Goal: Task Accomplishment & Management: Manage account settings

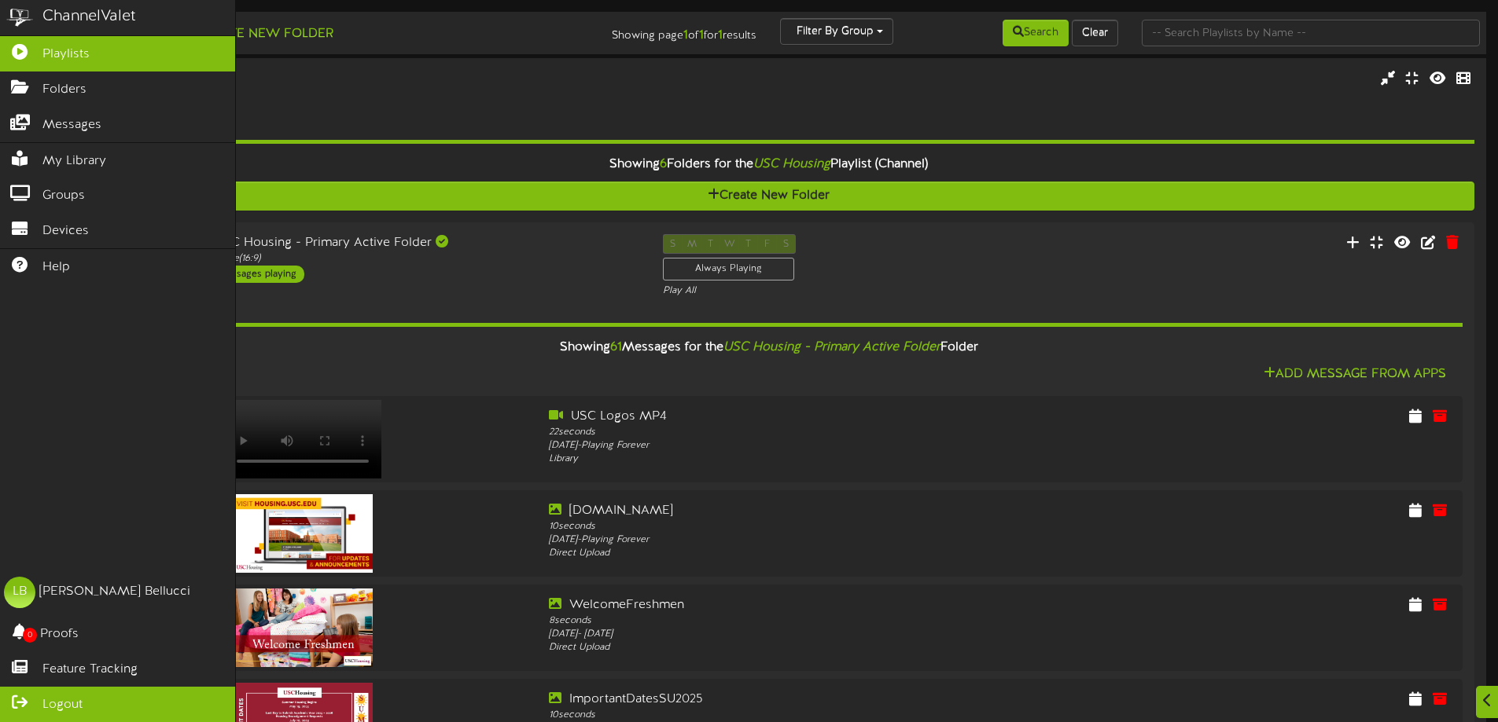
click at [44, 709] on span "Logout" at bounding box center [62, 706] width 40 height 18
